Goal: Task Accomplishment & Management: Use online tool/utility

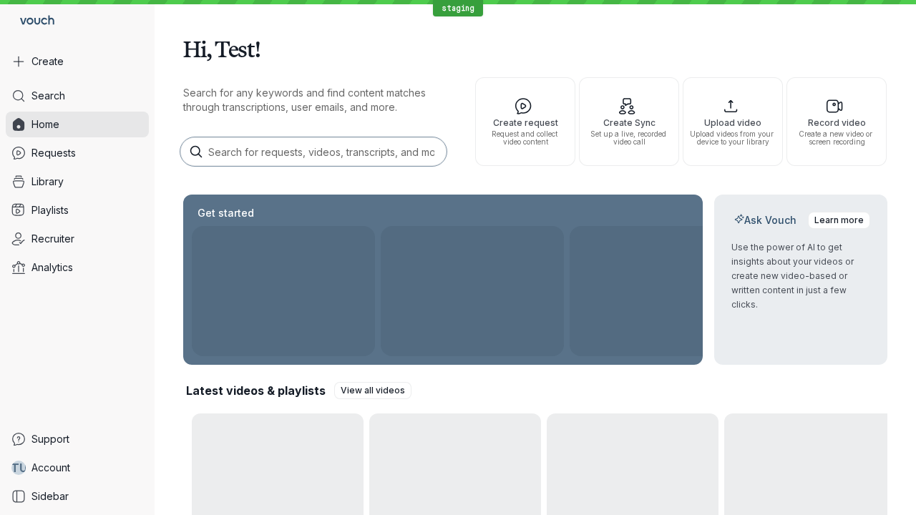
click at [77, 62] on button "Create" at bounding box center [77, 62] width 143 height 26
